Goal: Find specific page/section

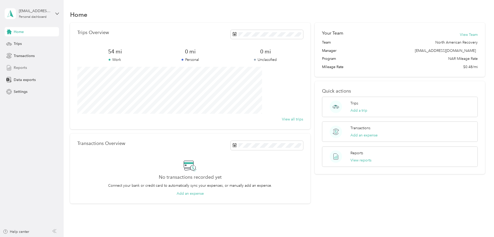
click at [25, 65] on span "Reports" at bounding box center [20, 67] width 13 height 5
